Goal: Task Accomplishment & Management: Complete application form

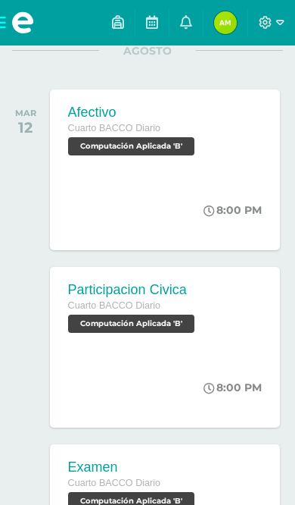
scroll to position [298, 0]
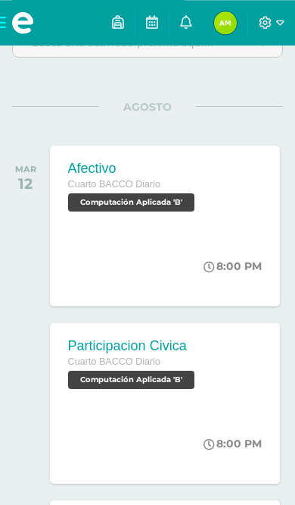
click at [45, 169] on div "[DATE]" at bounding box center [29, 185] width 35 height 80
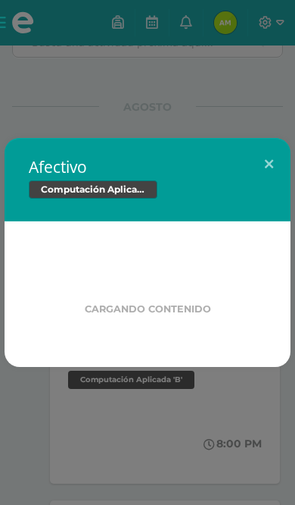
click at [23, 166] on div "Afectivo Computación Aplicada" at bounding box center [148, 179] width 286 height 83
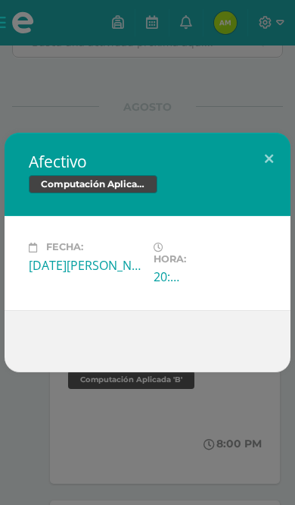
click at [265, 153] on button at bounding box center [269, 159] width 43 height 52
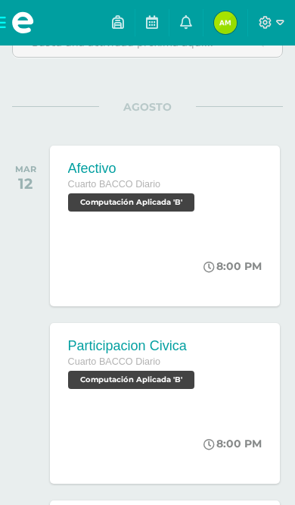
click at [7, 23] on span at bounding box center [22, 22] width 45 height 45
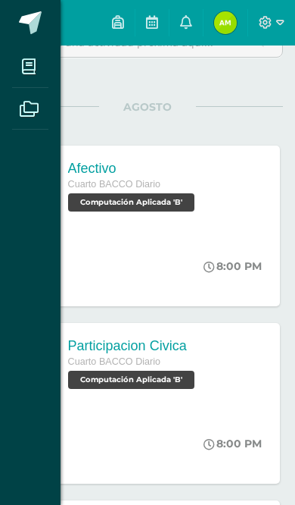
click at [14, 72] on span at bounding box center [29, 66] width 34 height 34
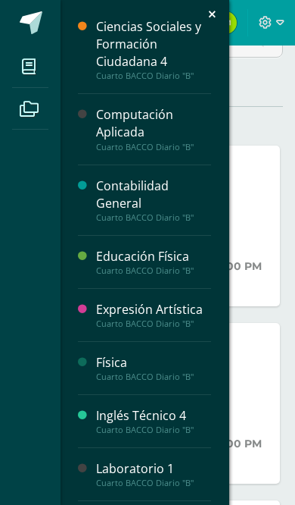
scroll to position [0, 0]
click at [167, 135] on div "Computación Aplicada" at bounding box center [153, 123] width 115 height 35
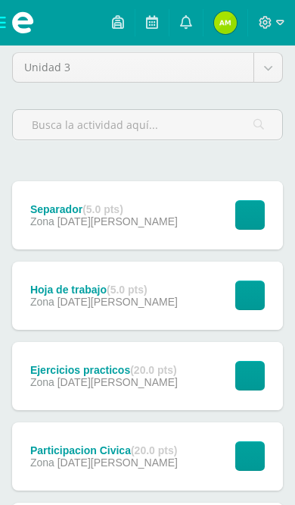
scroll to position [131, 0]
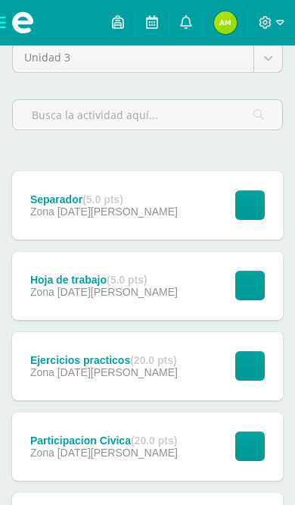
click at [244, 289] on button "Ver tarea" at bounding box center [251, 285] width 30 height 30
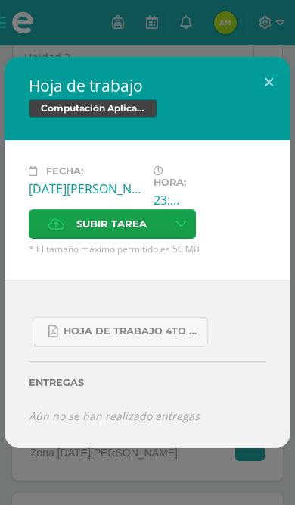
click at [172, 337] on span "Hoja de Trabajo 4to baco.pdf" at bounding box center [132, 331] width 136 height 12
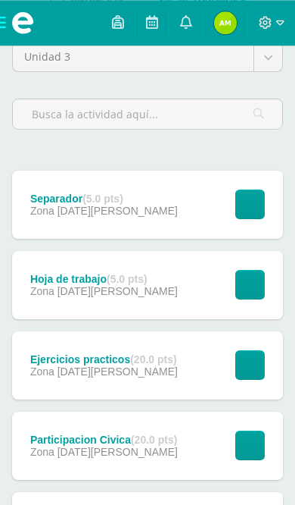
scroll to position [104, 0]
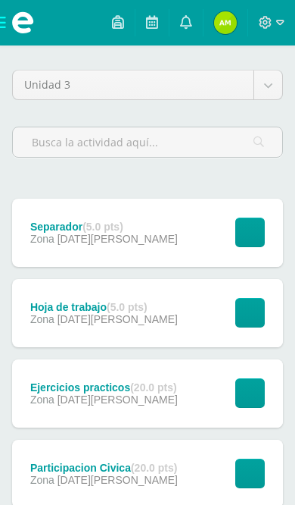
click at [251, 314] on button "Ver tarea" at bounding box center [251, 313] width 30 height 30
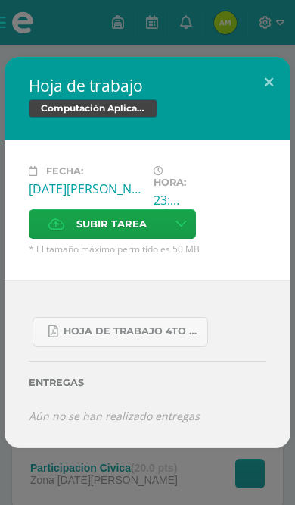
click at [146, 239] on label "Subir tarea" at bounding box center [98, 224] width 138 height 30
click at [0, 0] on input "Subir tarea" at bounding box center [0, 0] width 0 height 0
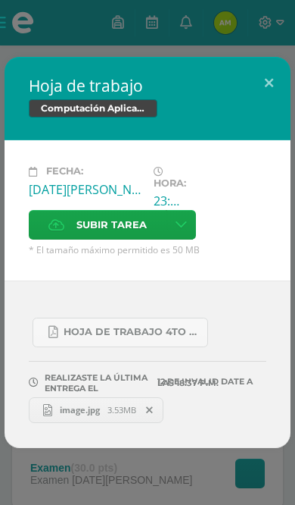
click at [267, 108] on button at bounding box center [269, 83] width 43 height 52
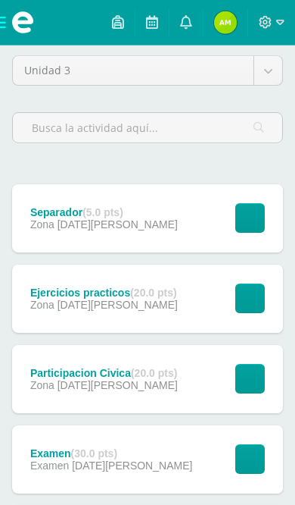
click at [32, 309] on span "Zona" at bounding box center [42, 304] width 24 height 12
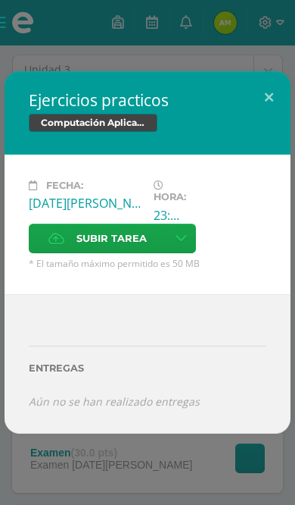
click at [278, 123] on button at bounding box center [269, 97] width 43 height 52
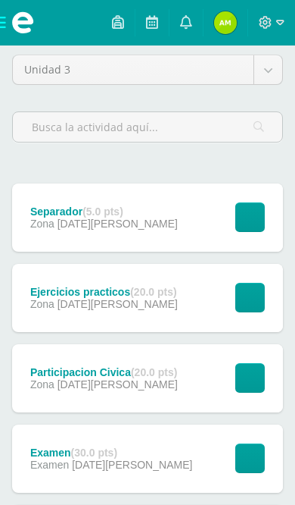
click at [154, 233] on div "Separador (5.0 pts) Zona 17 de Agosto Ver tarea Separador Computación Aplicada …" at bounding box center [147, 217] width 271 height 68
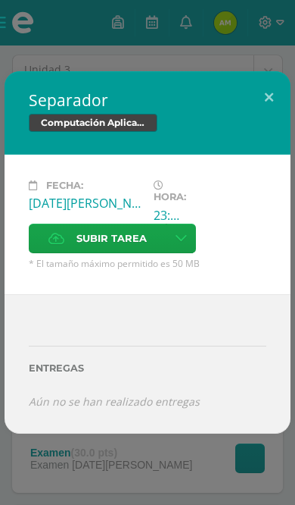
click at [55, 243] on icon at bounding box center [56, 238] width 16 height 10
click at [0, 0] on input "Subir tarea" at bounding box center [0, 0] width 0 height 0
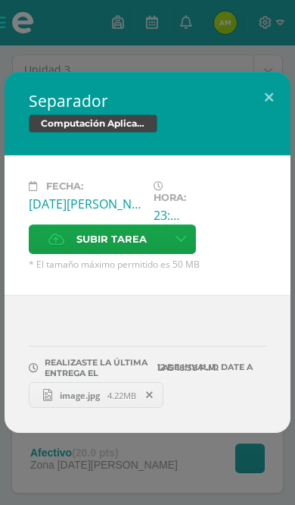
click at [283, 123] on button at bounding box center [269, 98] width 43 height 52
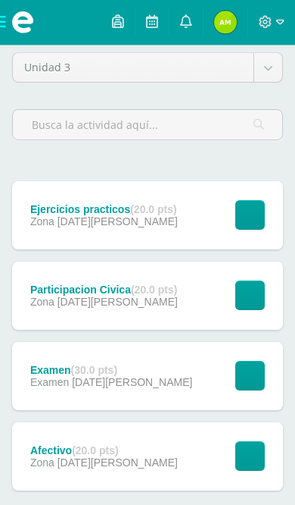
scroll to position [120, 0]
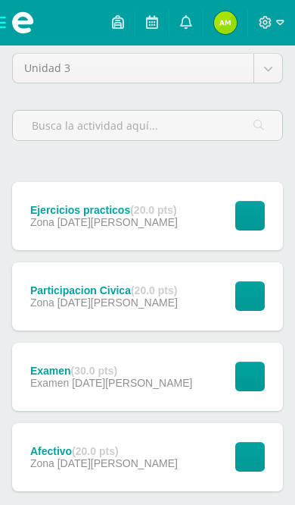
click at [11, 23] on span at bounding box center [22, 22] width 45 height 45
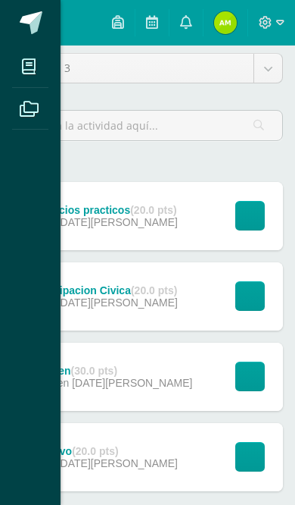
click at [20, 70] on span at bounding box center [29, 66] width 34 height 34
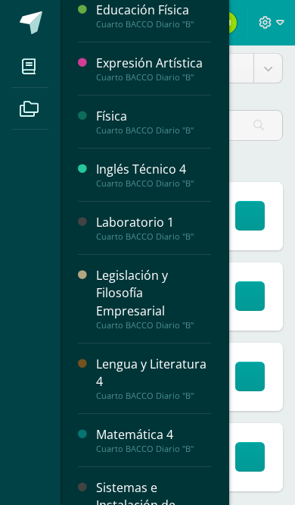
scroll to position [245, 0]
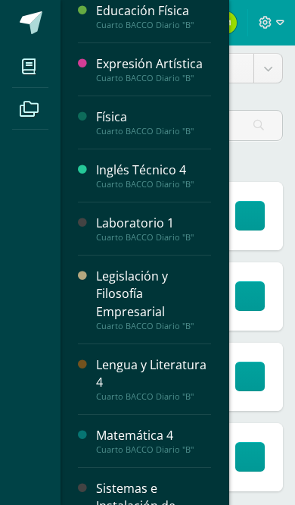
click at [92, 129] on div at bounding box center [87, 122] width 18 height 28
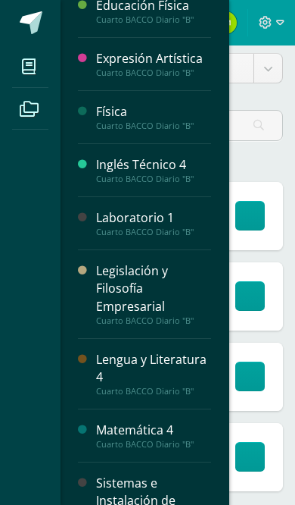
scroll to position [250, 0]
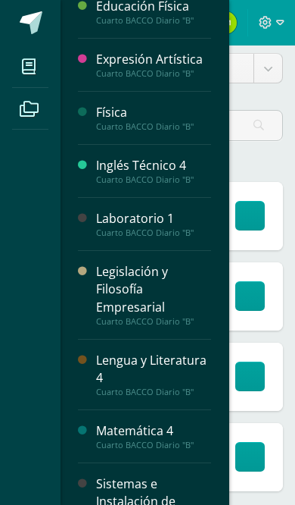
click at [192, 226] on div "Laboratorio 1" at bounding box center [153, 218] width 115 height 17
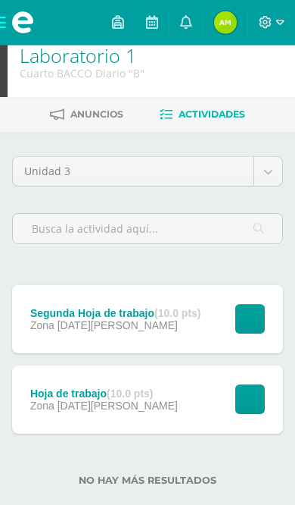
scroll to position [21, 0]
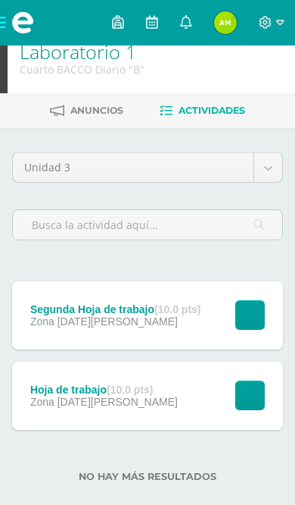
click at [189, 314] on strong "(10.0 pts)" at bounding box center [178, 309] width 46 height 12
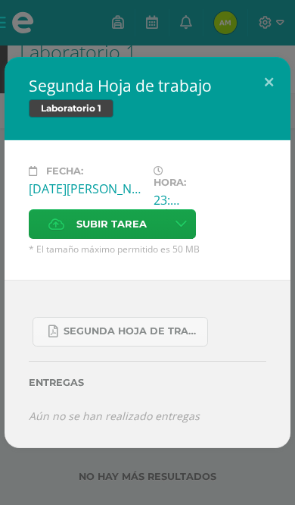
click at [268, 74] on button at bounding box center [269, 83] width 43 height 52
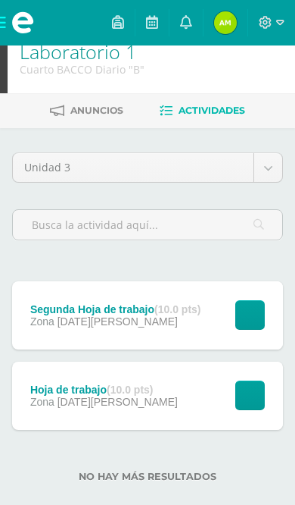
click at [56, 401] on span "Zona" at bounding box center [43, 401] width 27 height 12
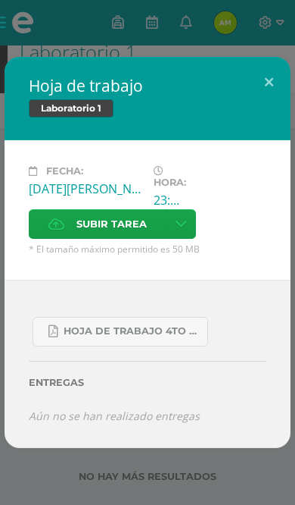
click at [273, 78] on button at bounding box center [269, 83] width 43 height 52
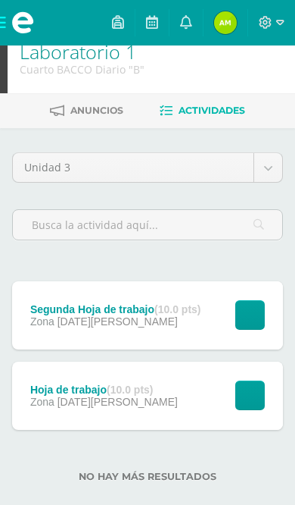
scroll to position [46, 0]
